Goal: Feedback & Contribution: Leave review/rating

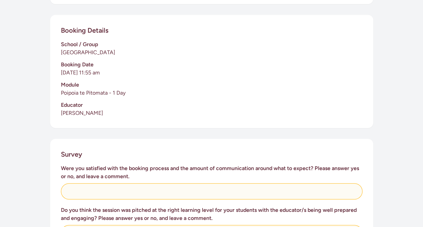
scroll to position [211, 0]
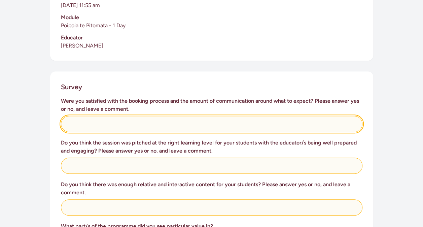
click at [87, 123] on input "text" at bounding box center [212, 124] width 302 height 16
type input "Yes - great communication and availability."
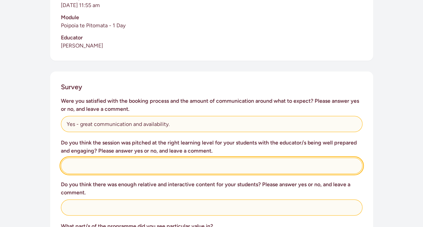
click at [99, 167] on input "text" at bounding box center [212, 166] width 302 height 16
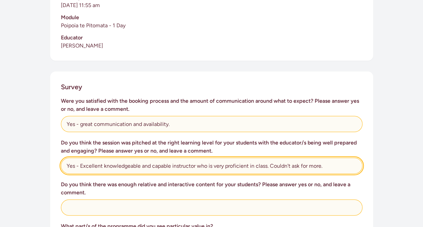
scroll to position [245, 0]
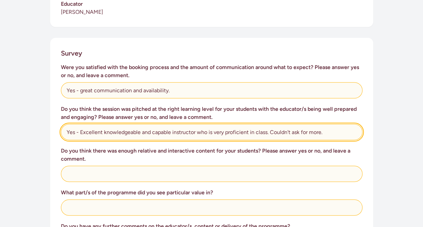
type input "Yes - Excellent knowledgeable and capable instructor who is very proficient in …"
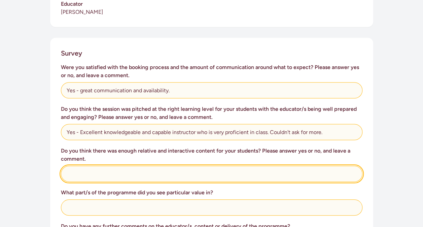
click at [96, 172] on input "text" at bounding box center [212, 174] width 302 height 16
click at [162, 174] on input "text" at bounding box center [212, 174] width 302 height 16
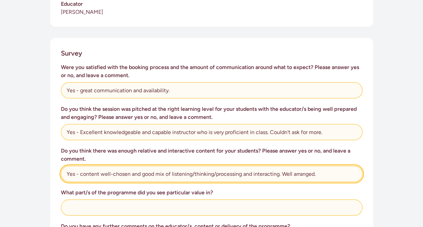
scroll to position [312, 0]
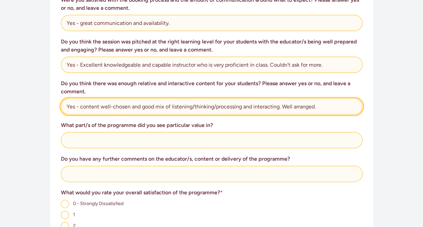
type input "Yes - content well-chosen and good mix of listening/thinking/processing and int…"
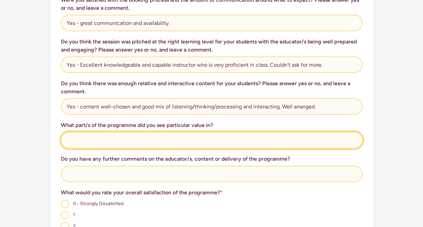
click at [100, 140] on input "text" at bounding box center [212, 140] width 302 height 16
type input "Understanding self from the inside out. Building emotional intelligence."
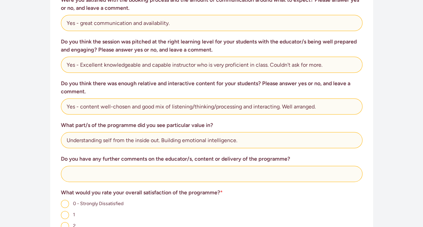
click at [259, 164] on div "Do you have any further comments on the educator/s, content or delivery of the …" at bounding box center [212, 168] width 302 height 27
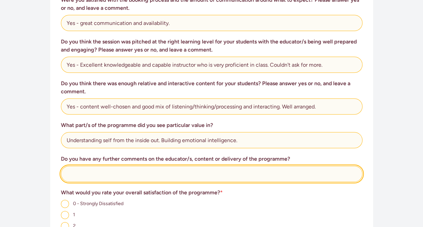
click at [154, 172] on input "text" at bounding box center [212, 174] width 302 height 16
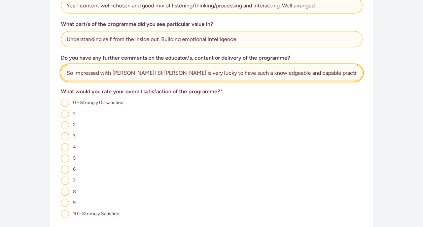
scroll to position [447, 0]
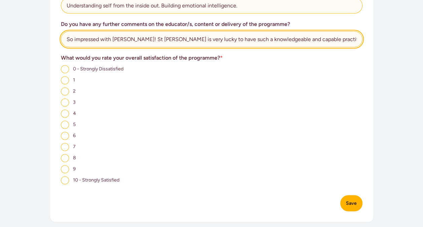
type input "So impressed with [PERSON_NAME]! St [PERSON_NAME] is very lucky to have such a …"
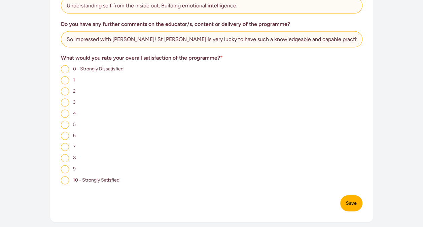
click at [65, 182] on input "10 - Strongly Satisfied" at bounding box center [65, 180] width 8 height 8
radio input "true"
click at [351, 203] on button "Save" at bounding box center [351, 203] width 22 height 16
